Goal: Communication & Community: Answer question/provide support

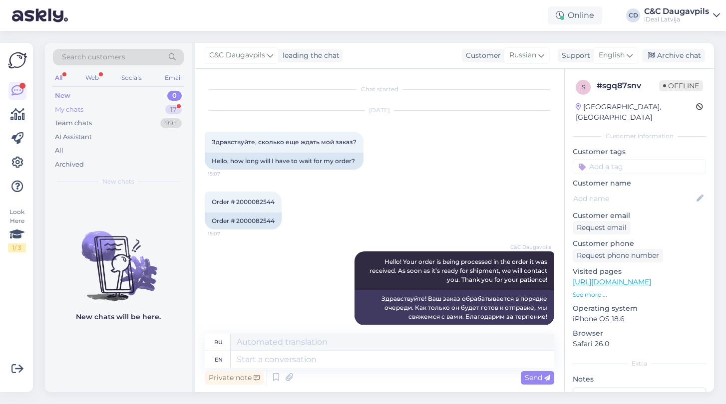
scroll to position [10, 0]
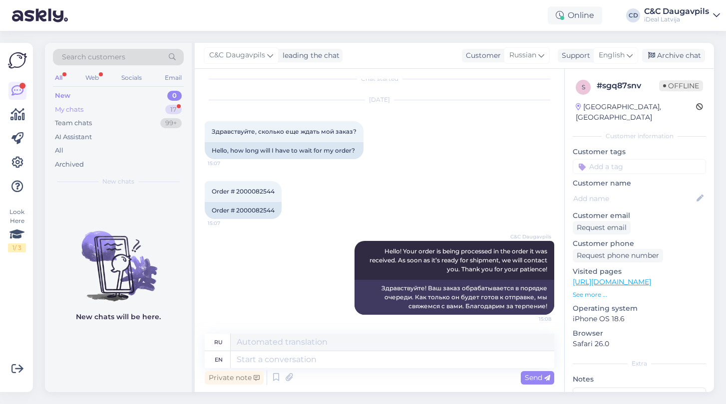
click at [65, 108] on div "My chats" at bounding box center [69, 110] width 28 height 10
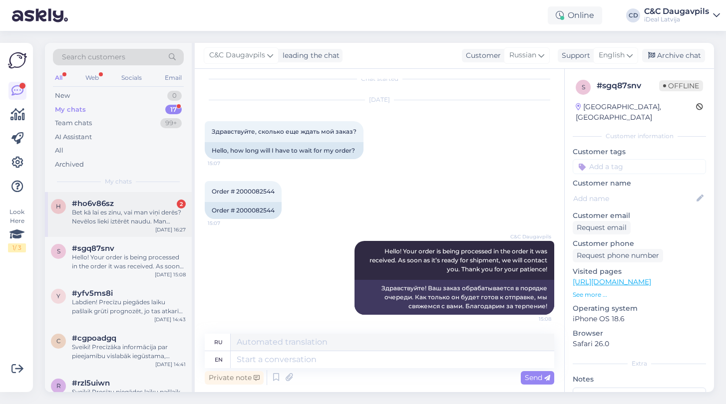
click at [92, 205] on span "#ho6v86sz" at bounding box center [93, 203] width 42 height 9
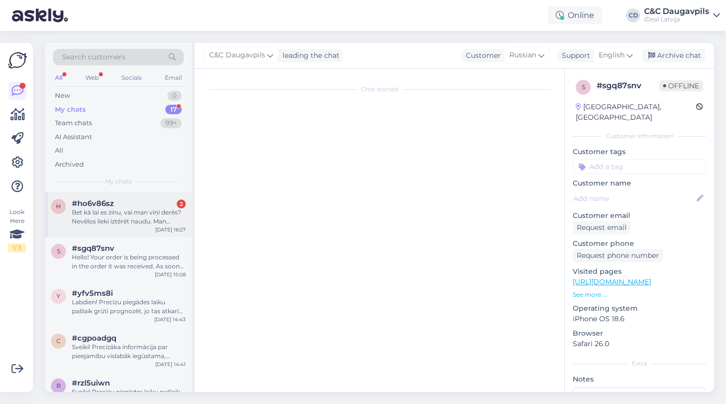
scroll to position [8, 0]
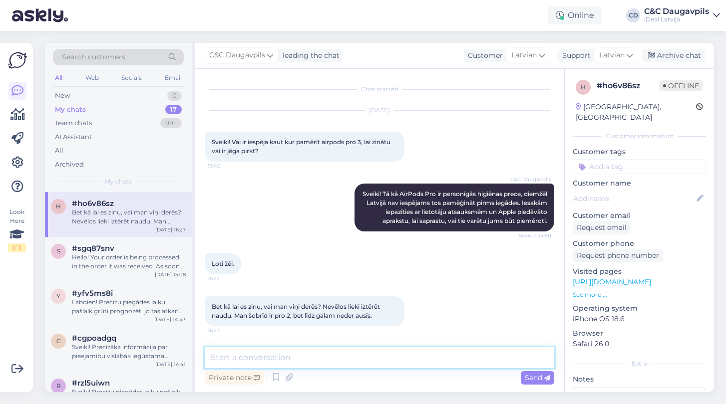
click at [251, 359] on textarea at bounding box center [379, 357] width 349 height 21
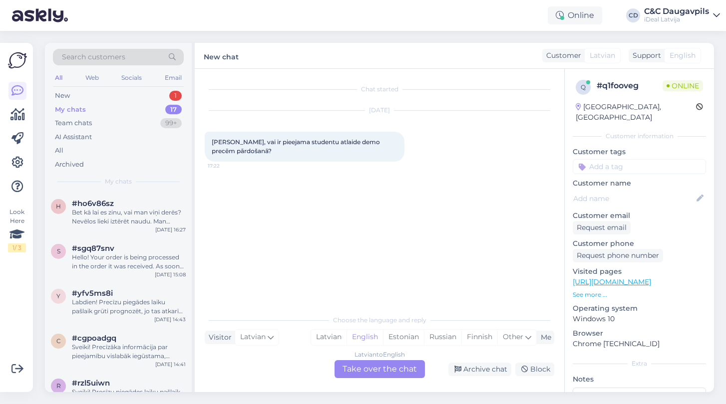
scroll to position [0, 0]
click at [88, 107] on div "My chats 17" at bounding box center [118, 110] width 131 height 14
click at [127, 192] on div "h #ho6v86sz Bet kā lai es zinu, vai man viņi derēs? Nevēlos lieki iztērēt naudu…" at bounding box center [118, 214] width 147 height 45
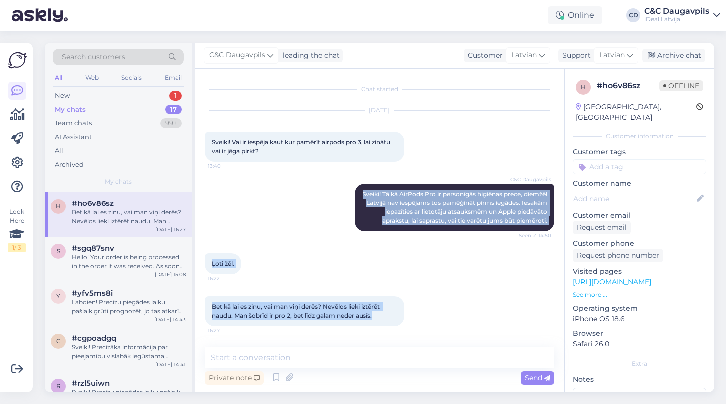
drag, startPoint x: 386, startPoint y: 315, endPoint x: 356, endPoint y: 157, distance: 161.5
click at [356, 157] on div "Chat started [DATE] Sveiki! Vai ir iespēja kaut kur pamērīt airpods pro 3, lai …" at bounding box center [384, 209] width 358 height 260
copy div "Sveiki! Vai ir iespēja kaut kur pamērīt airpods pro 3, lai zinàtu vai ir jēga p…"
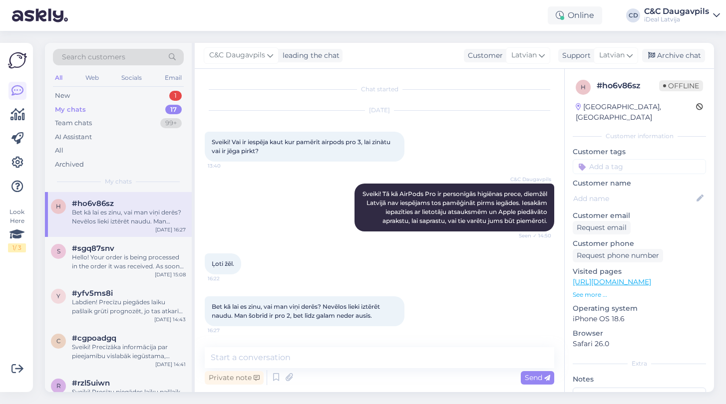
click at [430, 233] on div "C&C Daugavpils Sveiki! Tā kā AirPods Pro ir personīgās higiēnas prece, diemžēl …" at bounding box center [379, 208] width 349 height 70
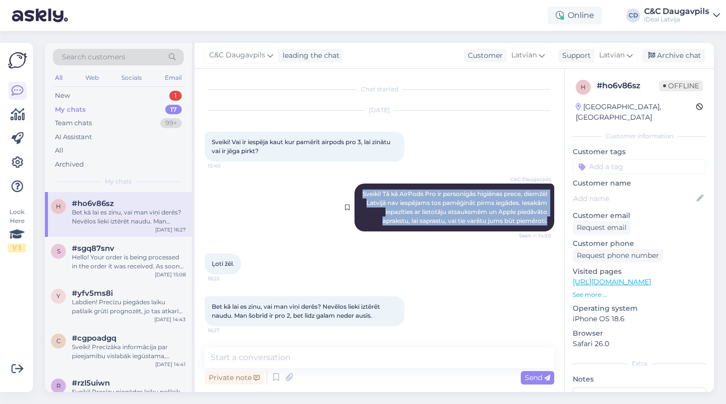
drag, startPoint x: 373, startPoint y: 180, endPoint x: 551, endPoint y: 230, distance: 185.0
click at [551, 230] on div "C&C Daugavpils Sveiki! Tā kā AirPods Pro ir personīgās higiēnas prece, diemžēl …" at bounding box center [454, 208] width 200 height 48
copy span "Sveiki! Tā kā AirPods Pro ir personīgās higiēnas prece, diemžēl Latvijā nav ies…"
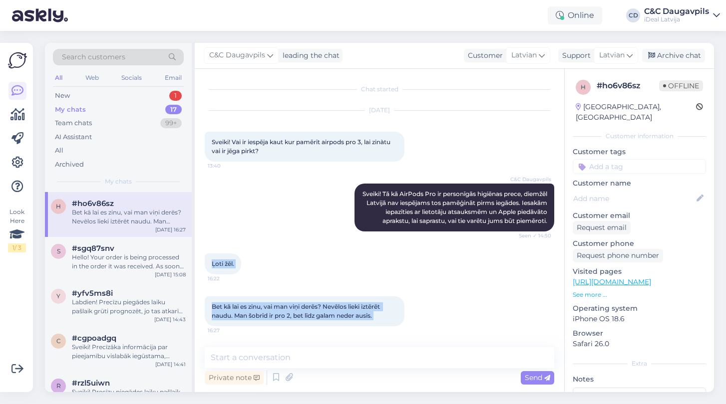
drag, startPoint x: 210, startPoint y: 267, endPoint x: 410, endPoint y: 324, distance: 207.7
click at [410, 324] on div "Chat started [DATE] Sveiki! Vai ir iespēja kaut kur pamērīt airpods pro 3, lai …" at bounding box center [384, 209] width 358 height 260
copy div "Ļoti žēl. 16:22 Bet kā lai es zinu, vai man viņi derēs? Nevēlos lieki iztērēt n…"
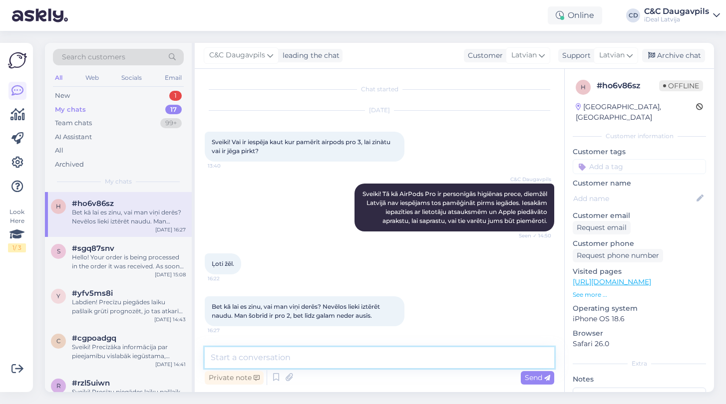
click at [341, 357] on textarea at bounding box center [379, 357] width 349 height 21
paste textarea "Saprotam Jūsu bažas un nevēlēšanos lieki riskēt ar pirkumu – īpaši, ja iepriekš…"
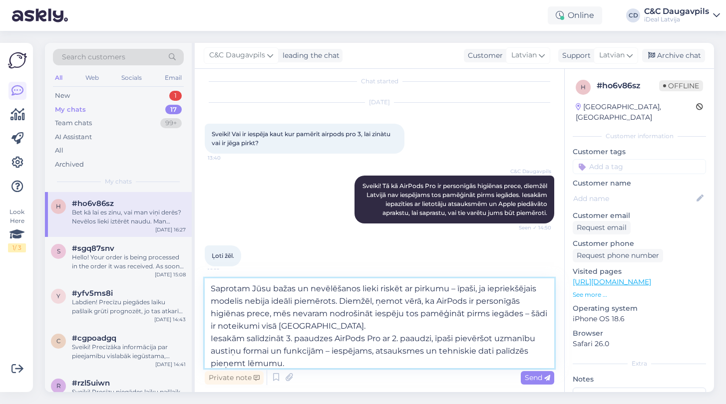
type textarea "Saprotam Jūsu bažas un nevēlēšanos lieki riskēt ar pirkumu – īpaši, ja iepriekš…"
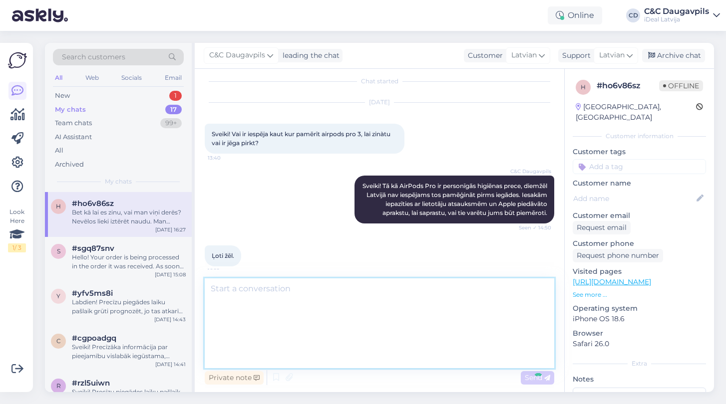
scroll to position [123, 0]
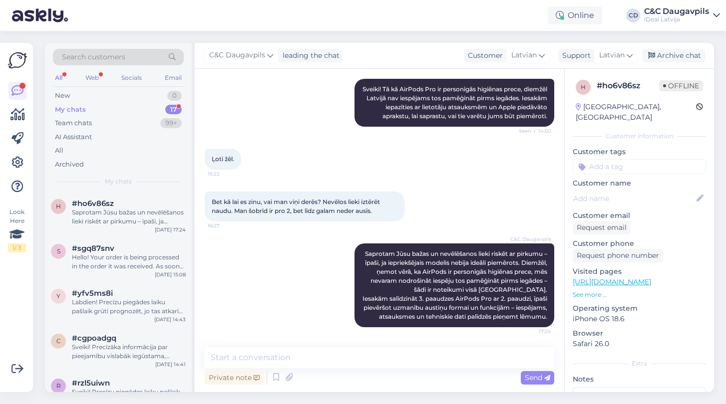
click at [69, 110] on div "My chats" at bounding box center [70, 110] width 31 height 10
click at [67, 93] on div "New" at bounding box center [62, 96] width 15 height 10
